Goal: Task Accomplishment & Management: Complete application form

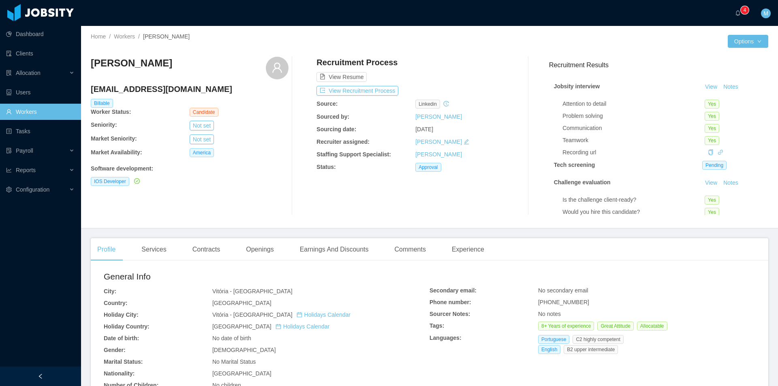
scroll to position [162, 0]
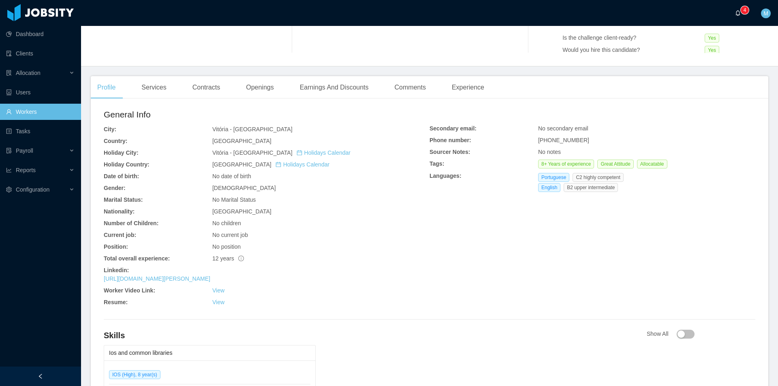
click at [735, 12] on a=83ded146-cd66-4514-80a8-9a7b1e1b5eb6/Matias%20Marin"] "0 1 2 3 4 5 6 7 8 9 0 1 2 3 4 5 6 7 8 9 0 1 2 3 4 5 6 7 8 9" at bounding box center [740, 13] width 10 height 26
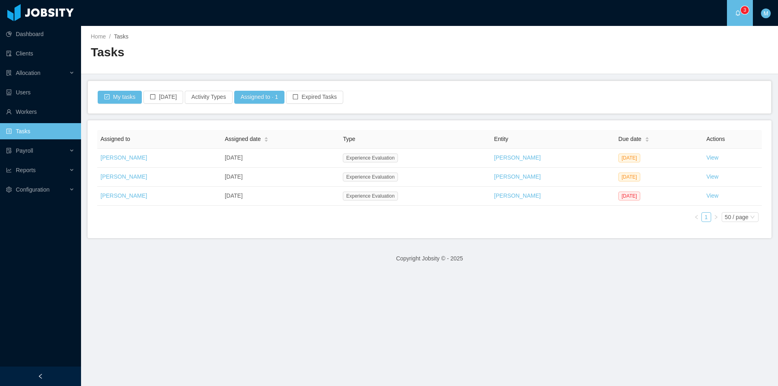
click at [708, 197] on link "View" at bounding box center [712, 195] width 12 height 6
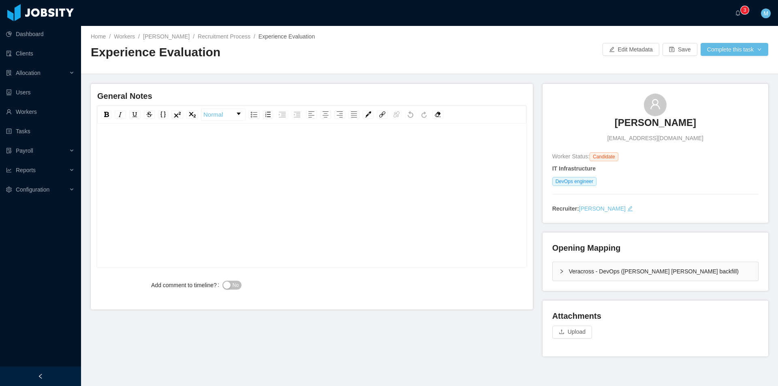
click at [553, 267] on div "Veracross - DevOps (Fabricio de Andrade Araujo's backfill)" at bounding box center [655, 271] width 205 height 19
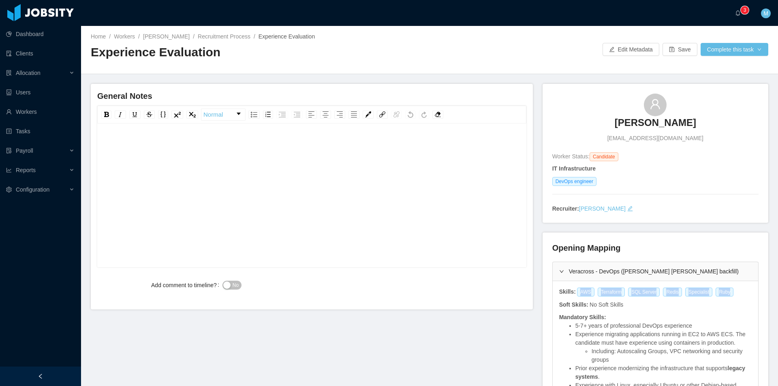
drag, startPoint x: 573, startPoint y: 293, endPoint x: 722, endPoint y: 288, distance: 149.1
click at [722, 288] on div "AWS Terraform SQL Server Redis Specialist Ruby" at bounding box center [656, 292] width 161 height 9
copy div "AWS Terraform SQL Server Redis Specialist Ruby"
click at [244, 169] on div "rdw-editor" at bounding box center [312, 208] width 416 height 142
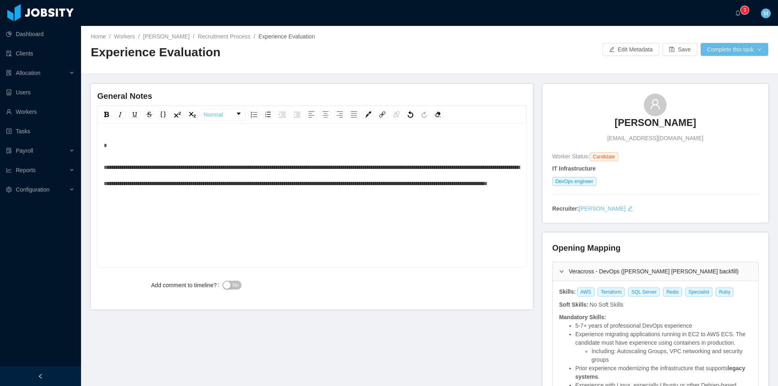
click at [237, 144] on div "rdw-editor" at bounding box center [312, 145] width 416 height 16
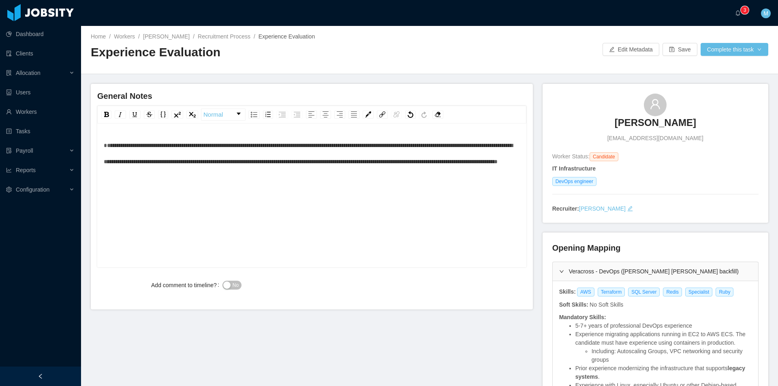
click at [119, 145] on span "**********" at bounding box center [308, 154] width 409 height 22
click at [227, 284] on button "No" at bounding box center [231, 285] width 19 height 9
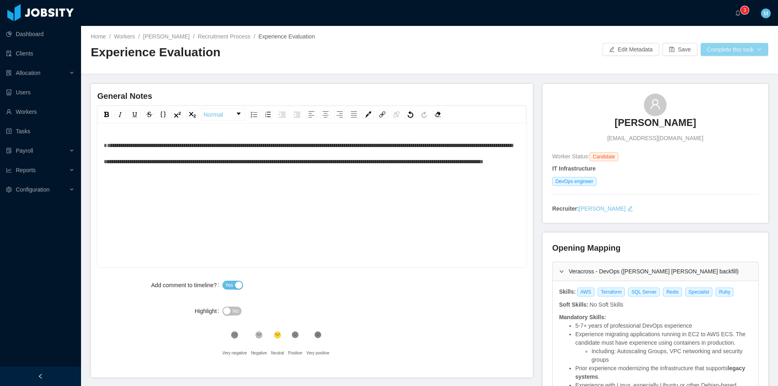
click at [715, 52] on button "Complete this task" at bounding box center [734, 49] width 68 height 13
click at [712, 64] on button "Save Evaluation" at bounding box center [729, 67] width 63 height 13
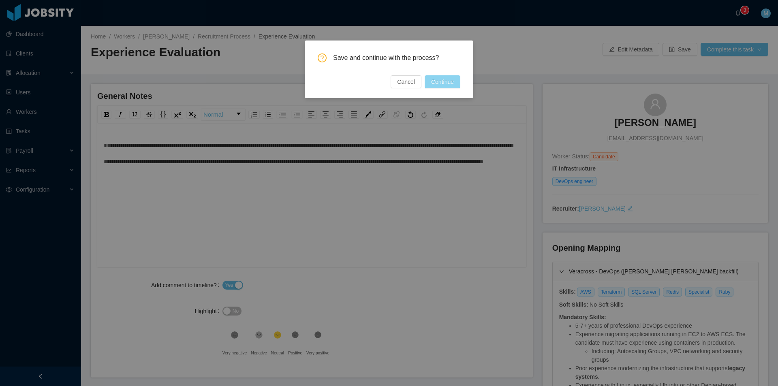
click at [454, 81] on button "Continue" at bounding box center [443, 81] width 36 height 13
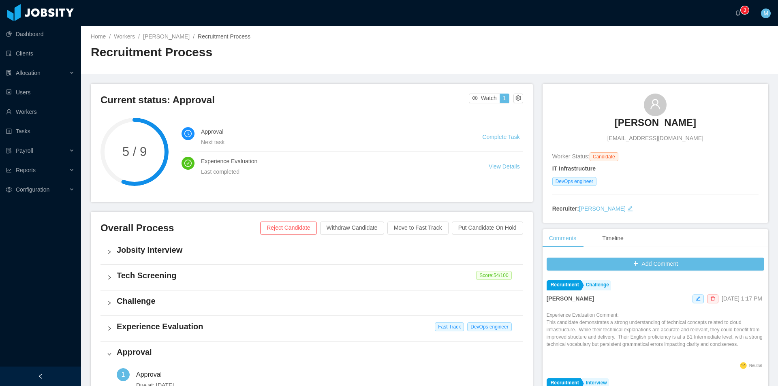
scroll to position [203, 0]
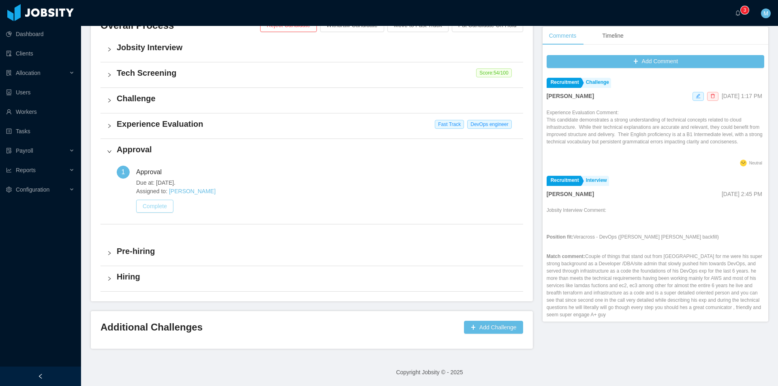
click at [171, 206] on button "Complete" at bounding box center [154, 206] width 37 height 13
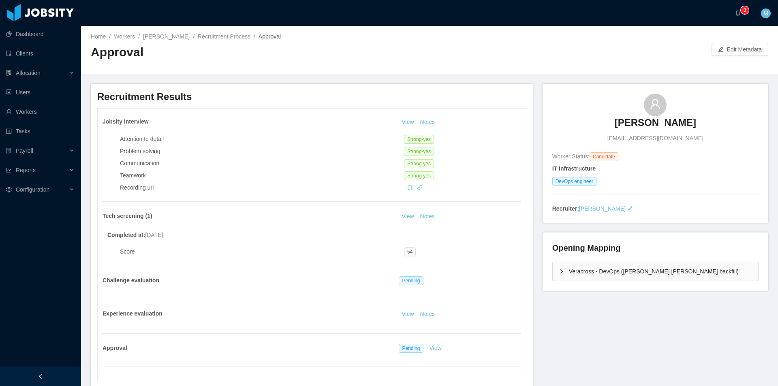
scroll to position [162, 0]
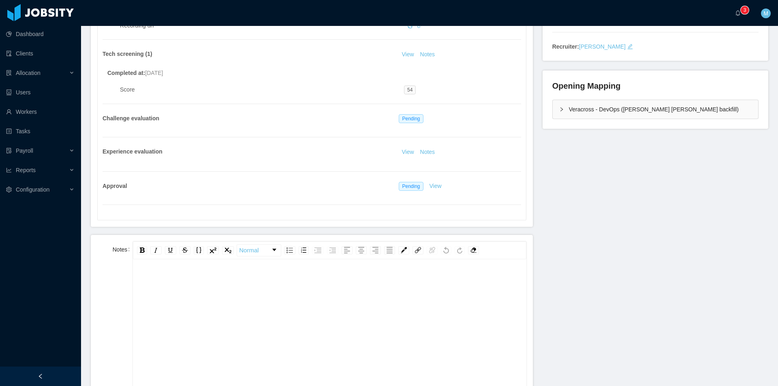
click at [216, 304] on div "rdw-editor" at bounding box center [329, 344] width 380 height 142
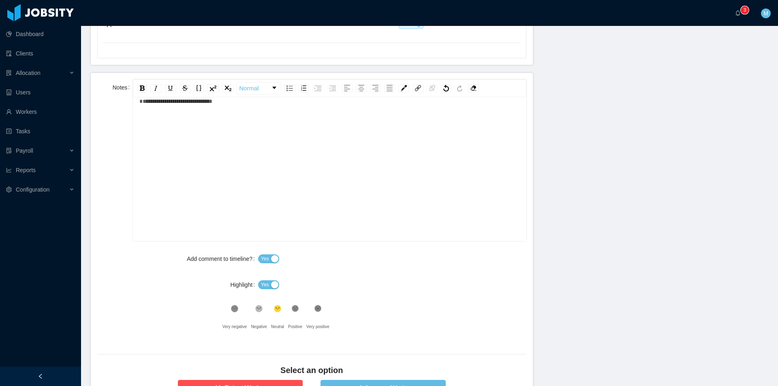
click at [261, 284] on span "Yes" at bounding box center [265, 285] width 8 height 8
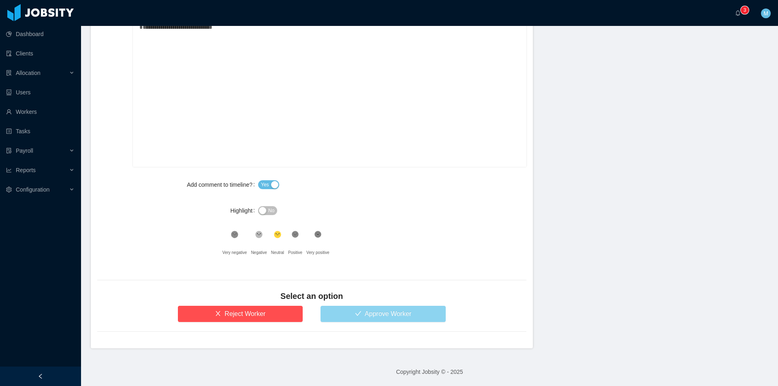
click at [393, 314] on button "Approve Worker" at bounding box center [382, 314] width 125 height 16
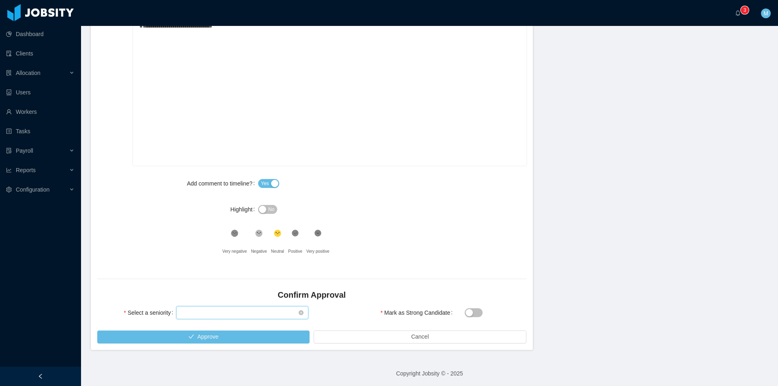
click at [256, 314] on div "Select seniority" at bounding box center [239, 313] width 117 height 12
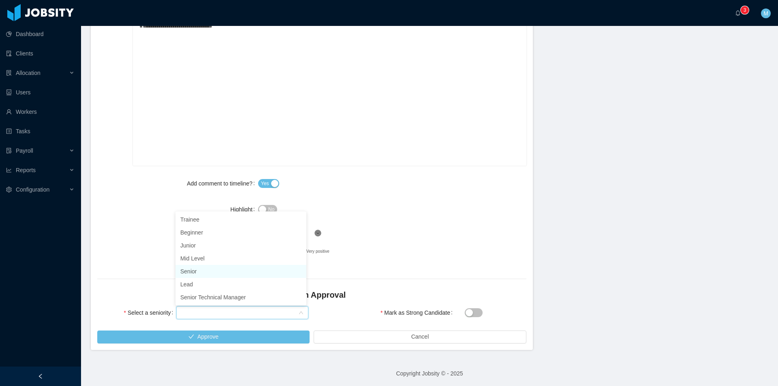
click at [196, 274] on li "Senior" at bounding box center [240, 271] width 131 height 13
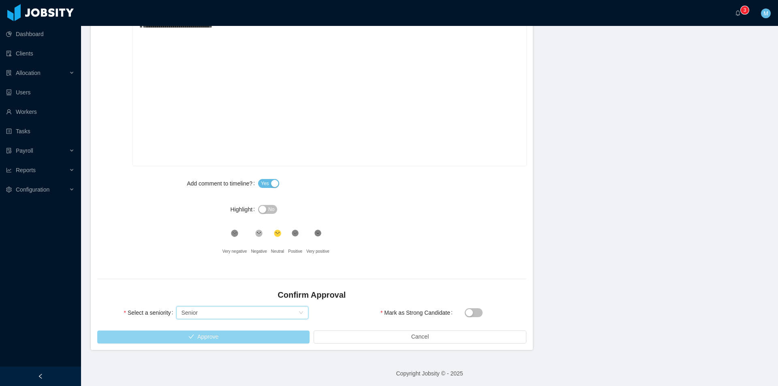
click at [218, 337] on button "Approve" at bounding box center [203, 337] width 212 height 13
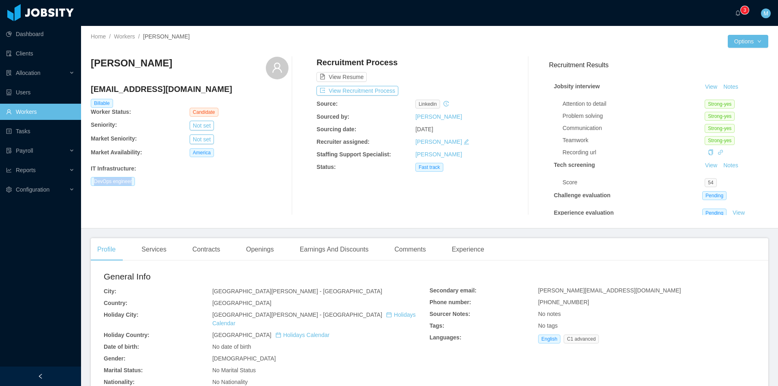
drag, startPoint x: 94, startPoint y: 183, endPoint x: 139, endPoint y: 183, distance: 44.6
click at [139, 183] on div "DevOps engineer" at bounding box center [190, 181] width 198 height 9
copy span "DevOps engineer"
